Goal: Find specific page/section: Find specific page/section

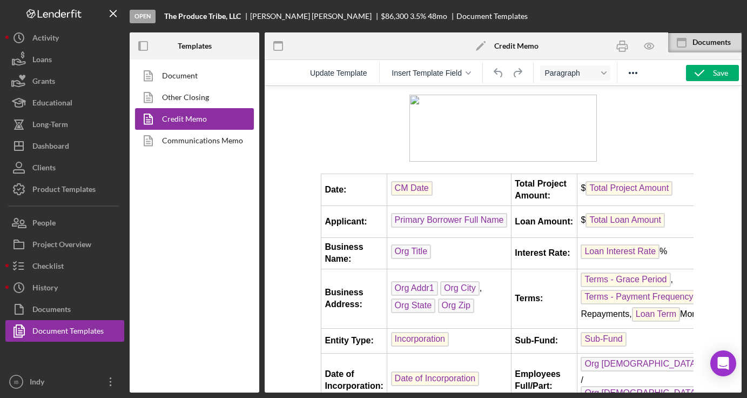
scroll to position [667, 0]
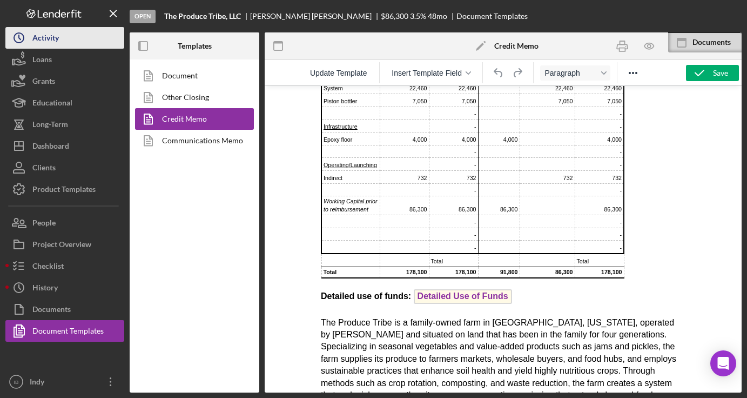
click at [88, 44] on button "Icon/History Activity" at bounding box center [64, 38] width 119 height 22
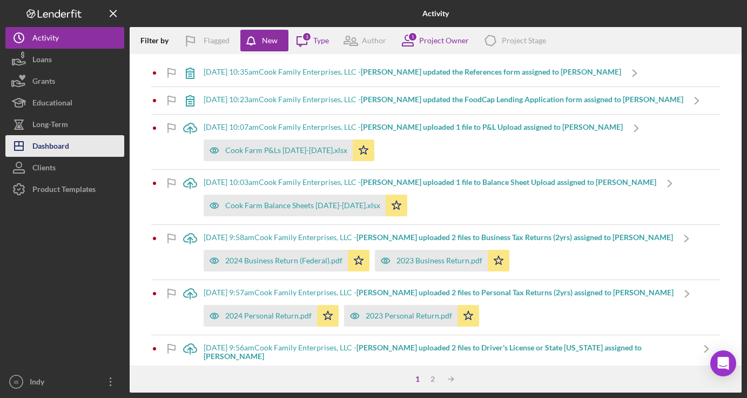
click at [67, 146] on div "Dashboard" at bounding box center [50, 147] width 37 height 24
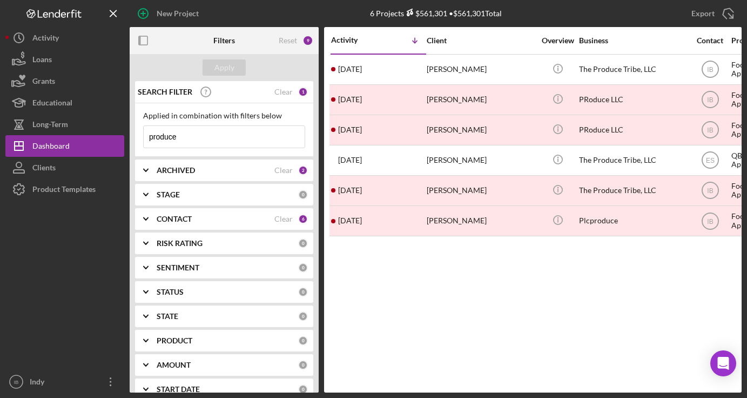
click at [180, 133] on input "produce" at bounding box center [224, 137] width 161 height 22
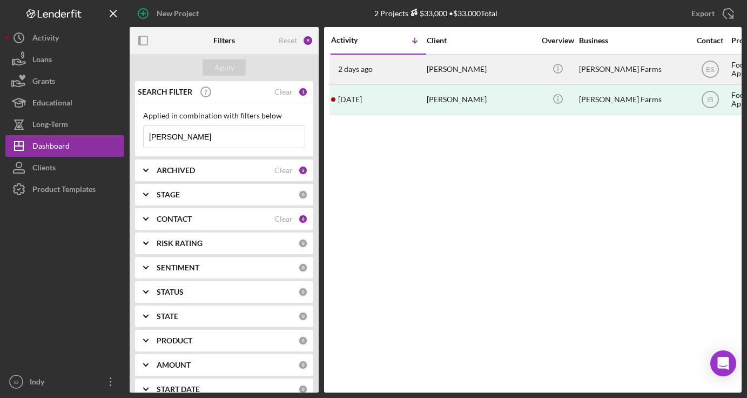
type input "[PERSON_NAME]"
click at [441, 73] on div "[PERSON_NAME]" at bounding box center [481, 69] width 108 height 29
